Goal: Task Accomplishment & Management: Complete application form

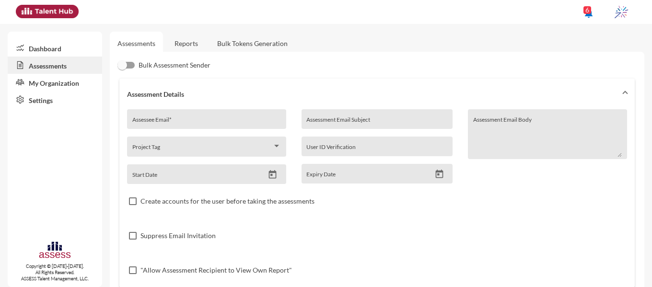
click at [233, 125] on input "Assessee Email *" at bounding box center [206, 123] width 149 height 8
click at [272, 173] on icon "Open calendar" at bounding box center [272, 175] width 10 height 10
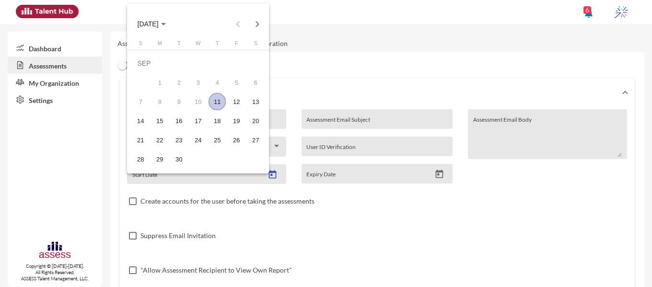
click at [212, 95] on div "11" at bounding box center [216, 101] width 17 height 17
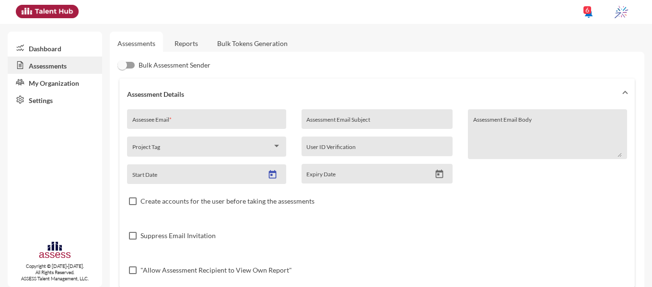
type input "[DATE]"
click at [436, 174] on icon "Open calendar" at bounding box center [440, 174] width 8 height 9
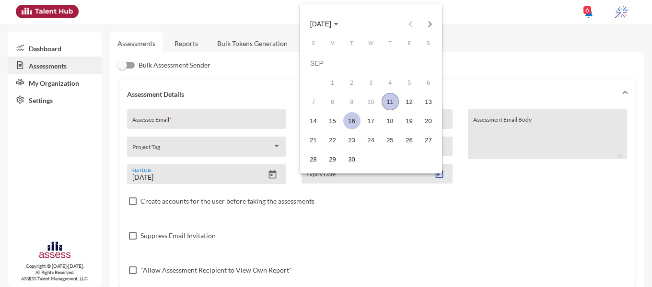
click at [352, 122] on div "16" at bounding box center [351, 120] width 17 height 17
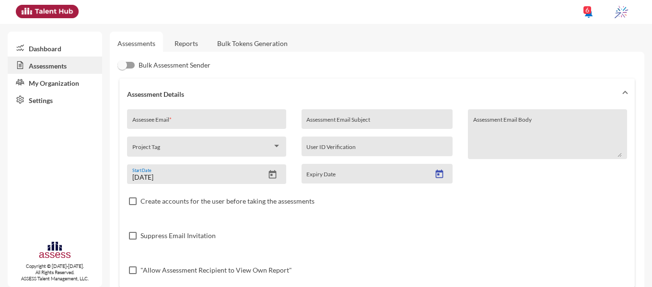
type input "[DATE]"
click at [373, 116] on div "Assessment Email Subject" at bounding box center [376, 122] width 141 height 14
type input "Ibnsina-Pharma/Development"
click at [181, 121] on input "Assessee Email *" at bounding box center [206, 123] width 149 height 8
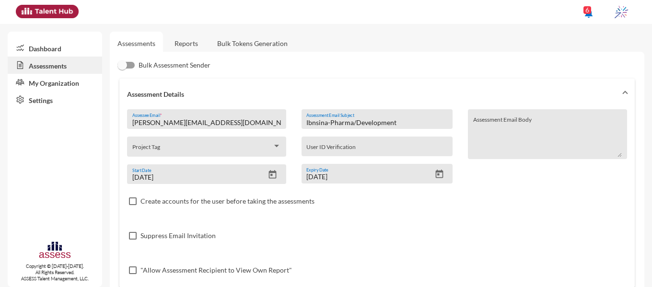
type input "[PERSON_NAME][EMAIL_ADDRESS][DOMAIN_NAME]"
click at [332, 150] on input "User ID Verification" at bounding box center [376, 150] width 141 height 8
click at [236, 122] on input "[PERSON_NAME][EMAIL_ADDRESS][DOMAIN_NAME]" at bounding box center [206, 123] width 149 height 8
click at [343, 146] on input "User ID Verification" at bounding box center [376, 150] width 141 height 8
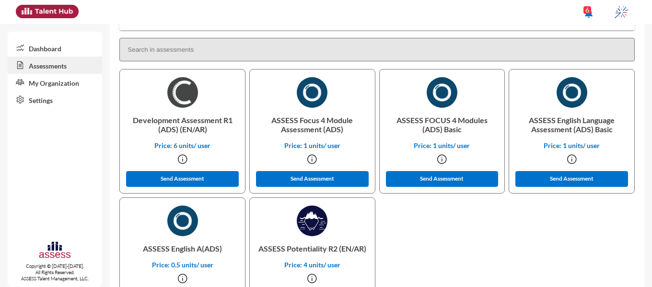
scroll to position [240, 0]
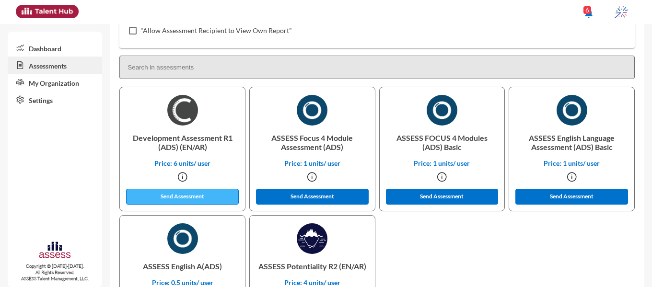
click at [195, 197] on button "Send Assessment" at bounding box center [182, 197] width 113 height 16
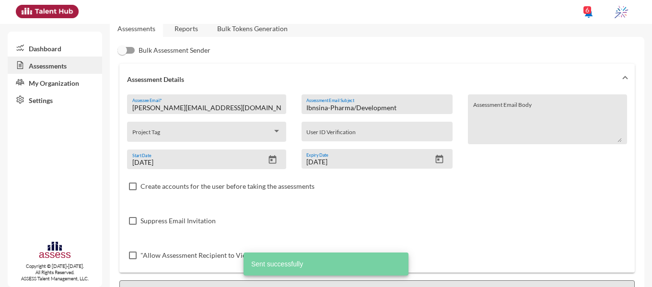
scroll to position [0, 0]
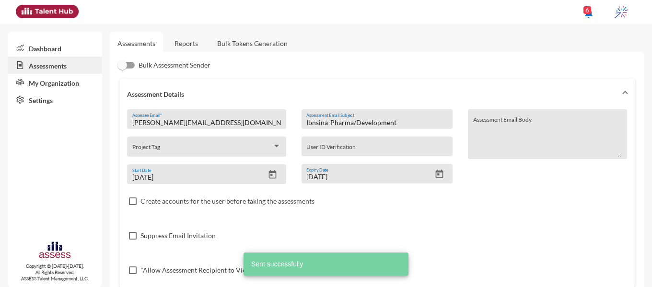
click at [382, 122] on input "Ibnsina-Pharma/Development" at bounding box center [376, 123] width 141 height 8
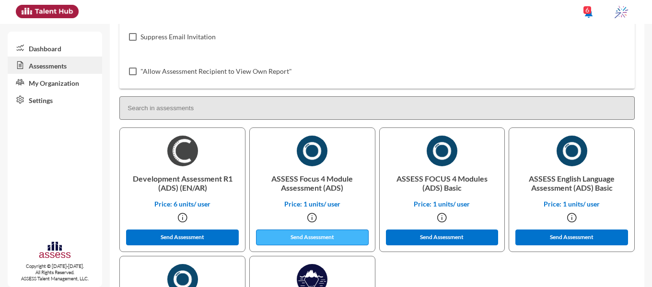
scroll to position [240, 0]
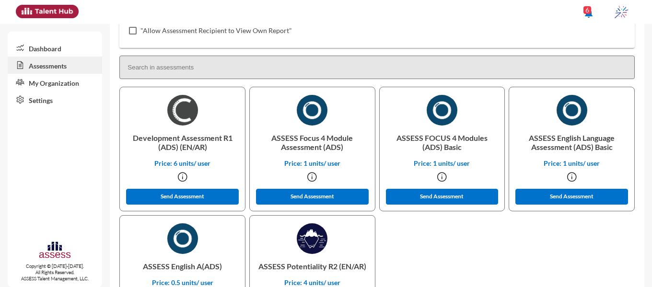
click at [310, 267] on p "ASSESS Potentiality R2 (EN/AR)" at bounding box center [312, 266] width 110 height 24
copy p "Potentiality"
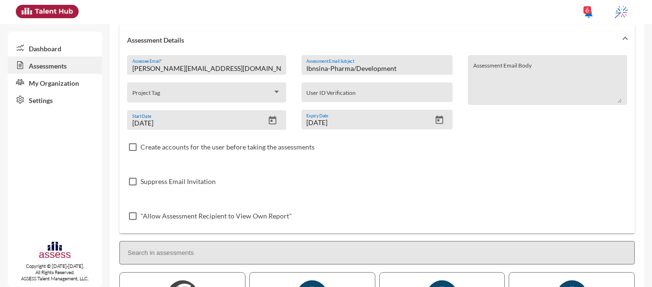
scroll to position [48, 0]
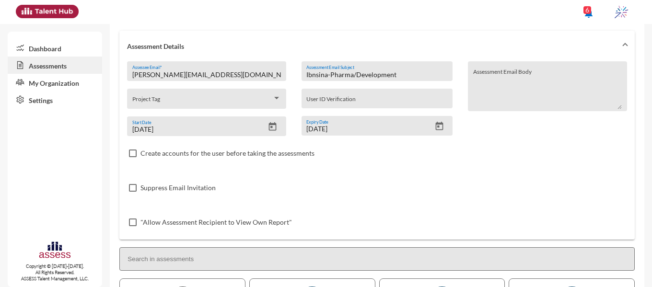
click at [377, 75] on input "Ibnsina-Pharma/Development" at bounding box center [376, 75] width 141 height 8
paste input "Potentiality"
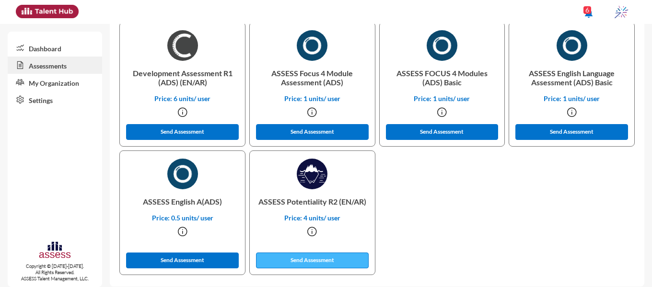
scroll to position [311, 0]
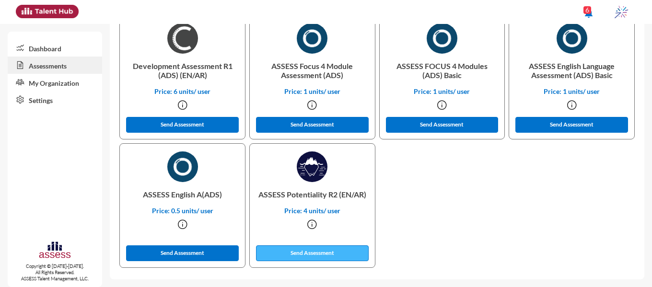
type input "Ibnsina-Pharma/Potentiality"
click at [311, 250] on button "Send Assessment" at bounding box center [312, 253] width 113 height 16
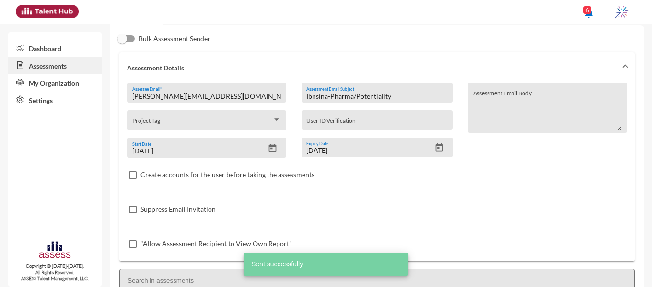
scroll to position [24, 0]
